Goal: Information Seeking & Learning: Learn about a topic

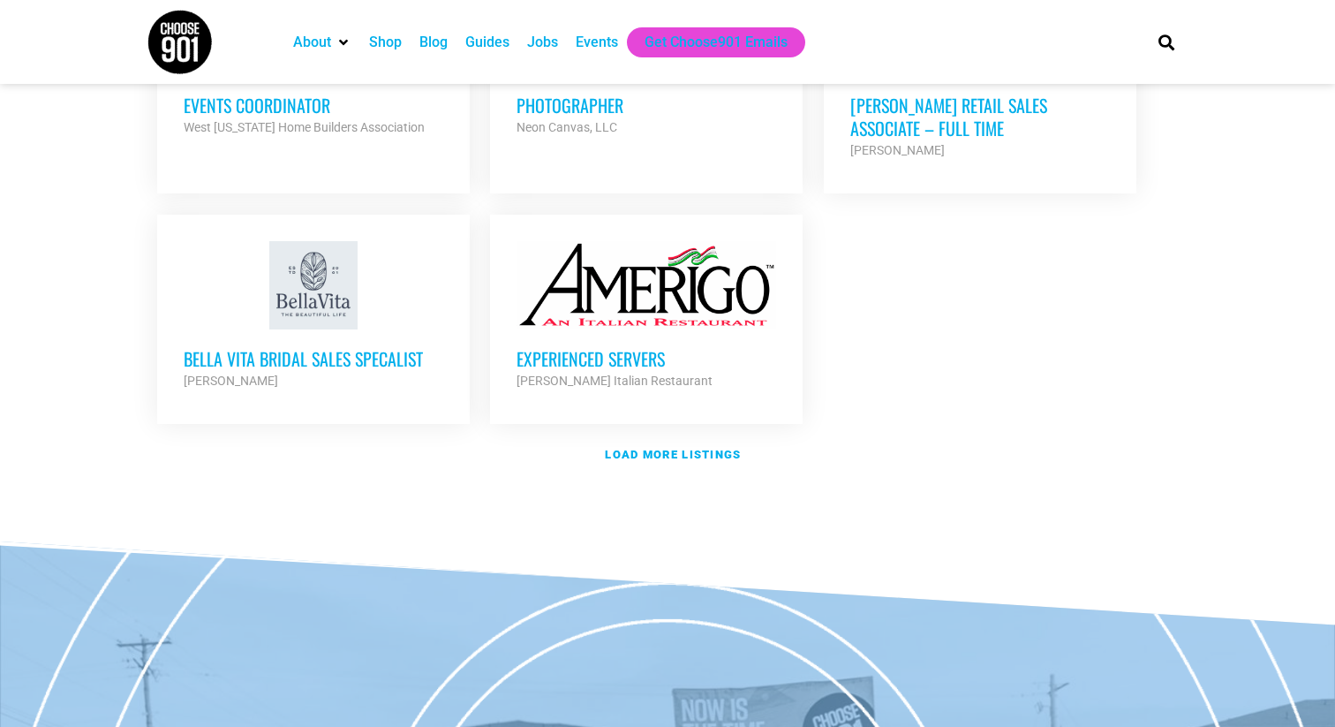
scroll to position [2151, 0]
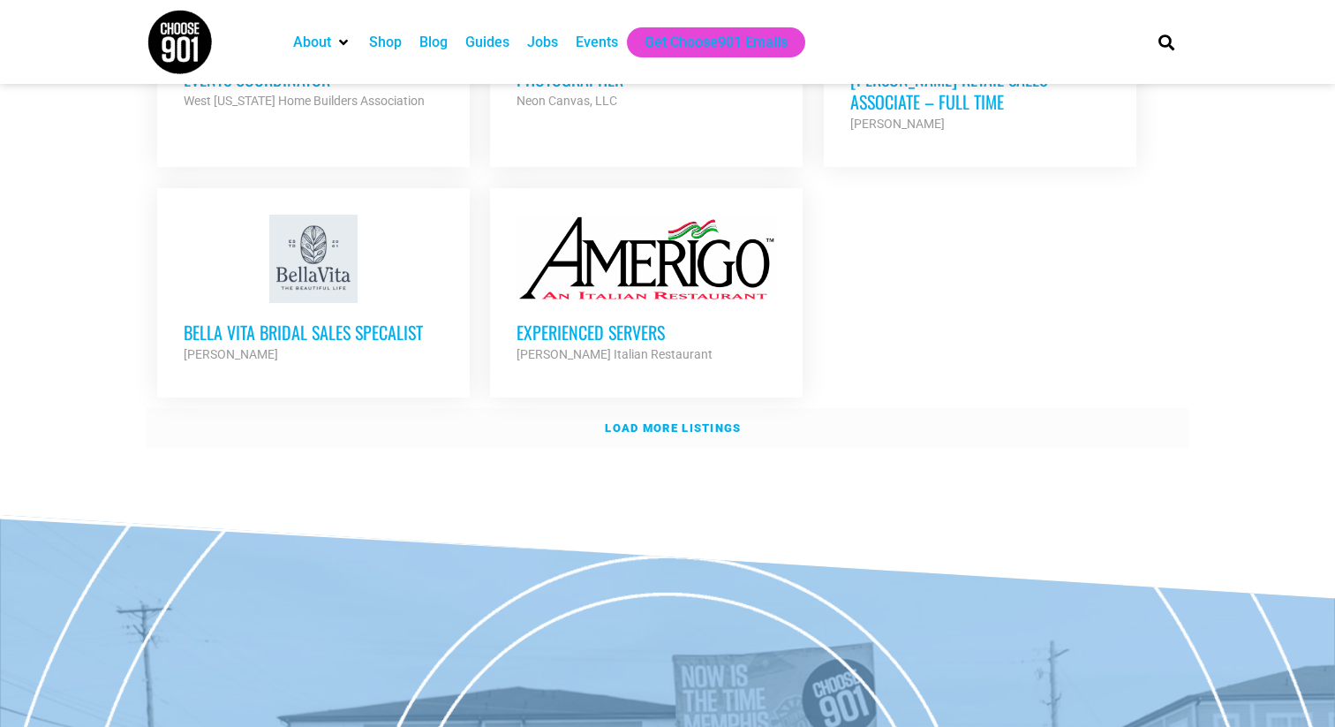
click at [697, 421] on strong "Load more listings" at bounding box center [673, 427] width 136 height 13
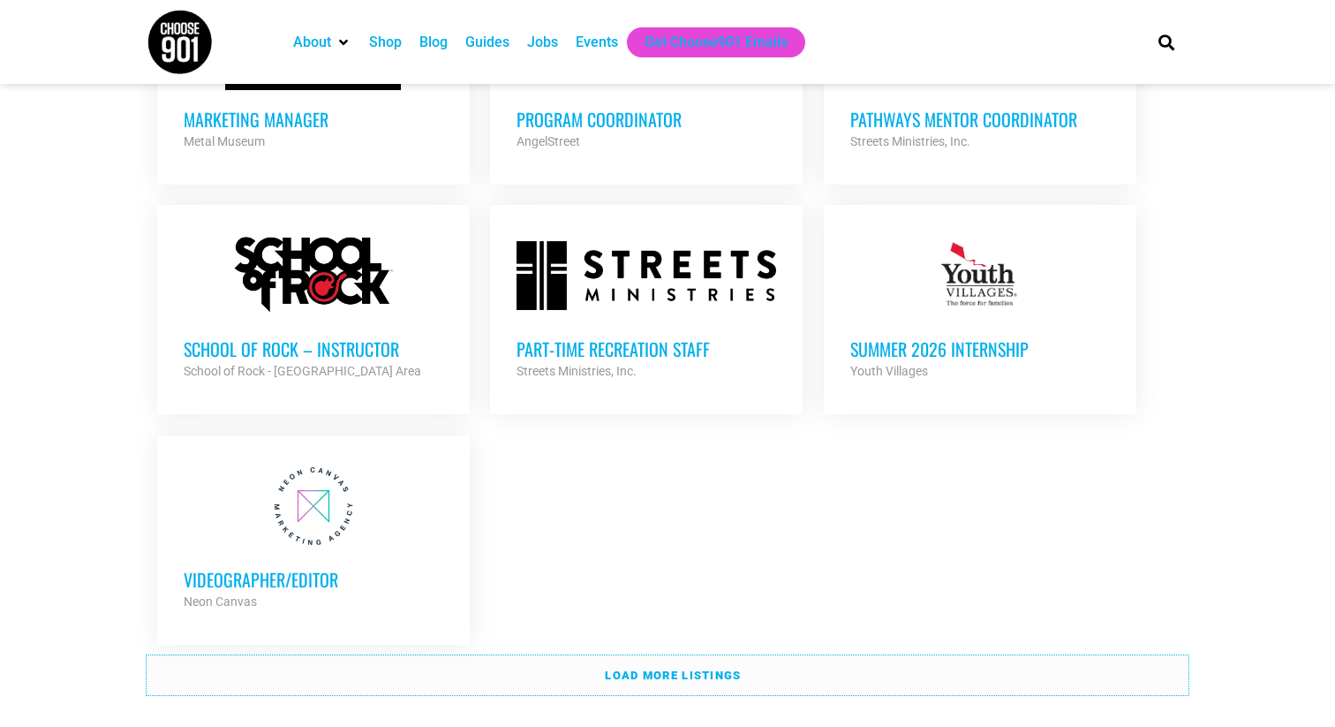
scroll to position [3727, 0]
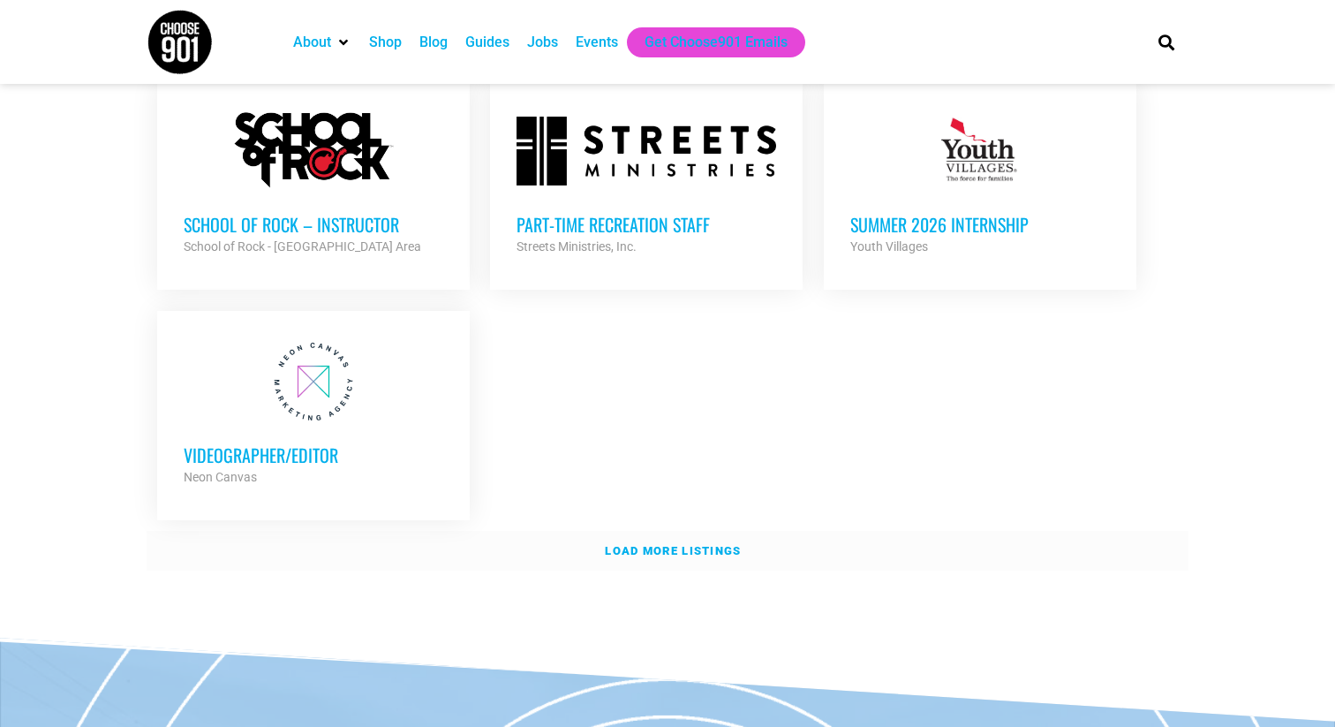
click at [622, 531] on link "Load more listings" at bounding box center [668, 551] width 1042 height 41
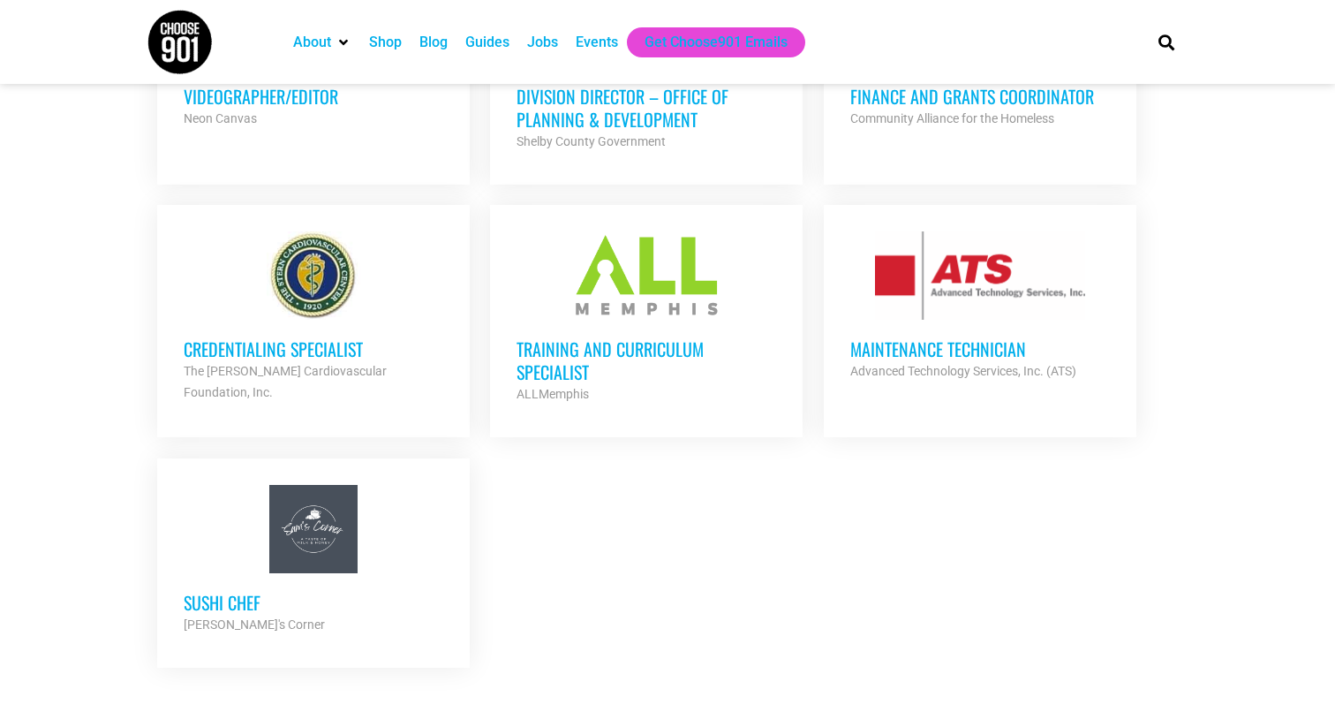
scroll to position [4144, 0]
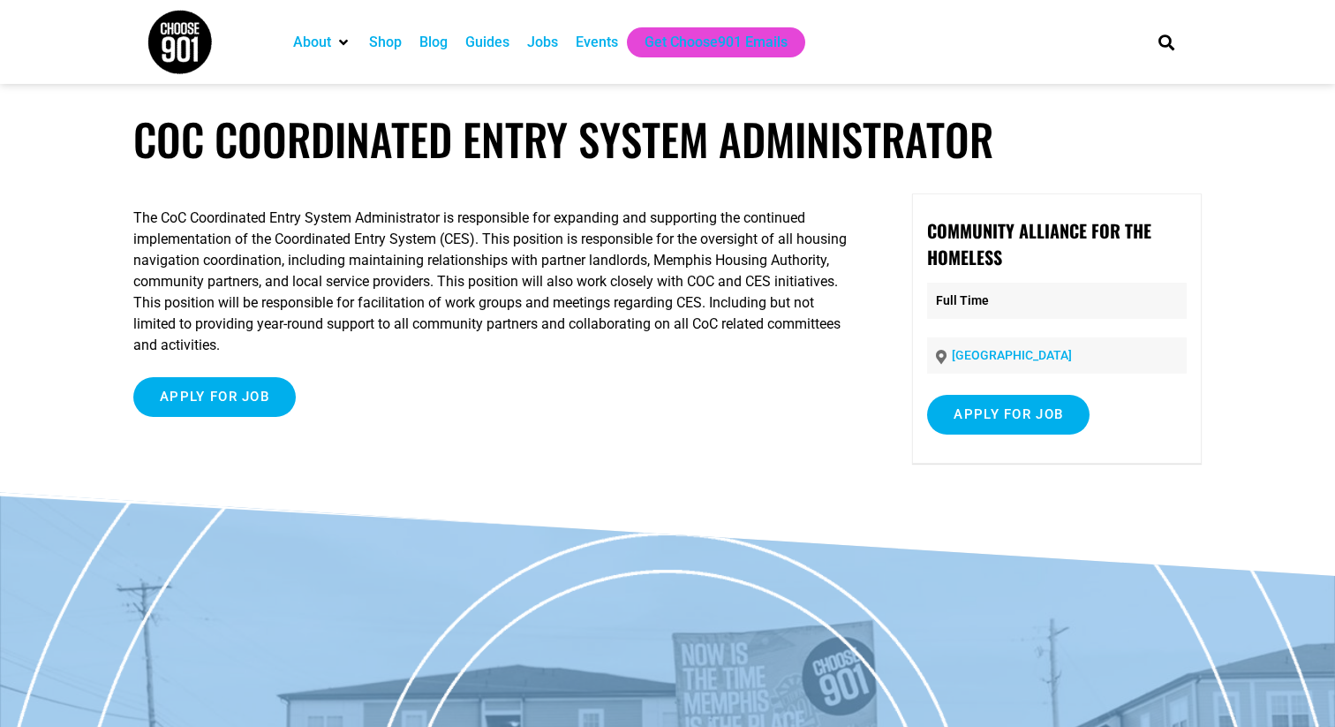
click at [587, 297] on p "The CoC Coordinated Entry System Administrator is responsible for expanding and…" at bounding box center [496, 281] width 726 height 148
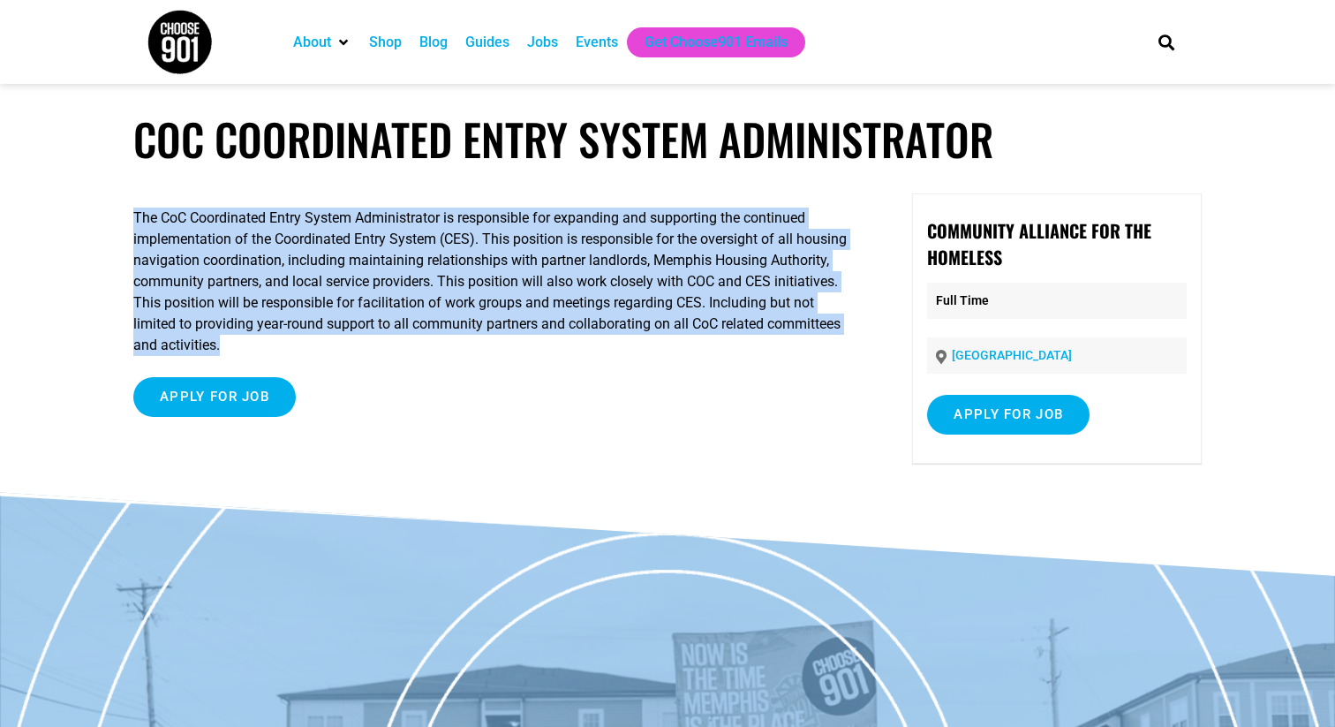
click at [587, 297] on p "The CoC Coordinated Entry System Administrator is responsible for expanding and…" at bounding box center [496, 281] width 726 height 148
